Goal: Check status

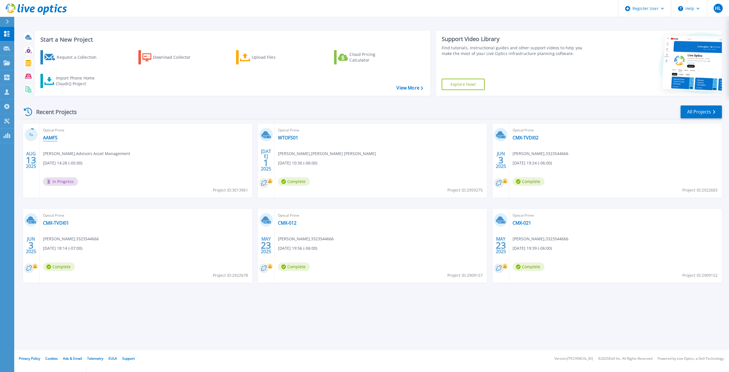
click at [54, 140] on link "AAMFS" at bounding box center [50, 138] width 15 height 6
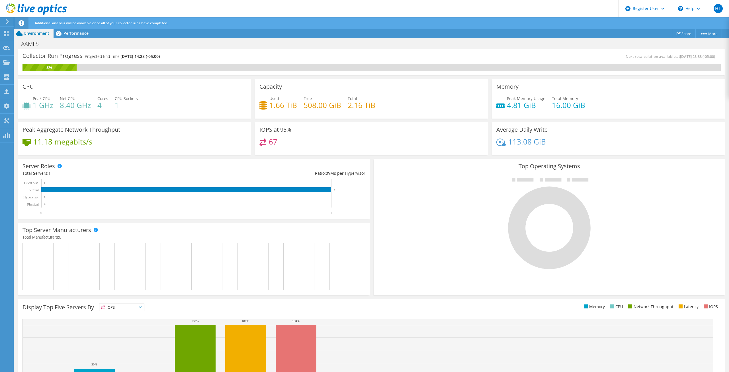
scroll to position [58, 0]
